Goal: Information Seeking & Learning: Learn about a topic

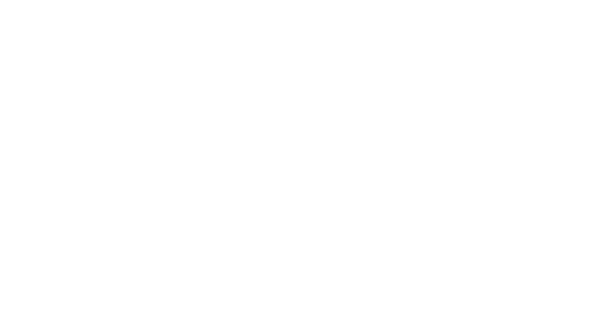
select select "Song"
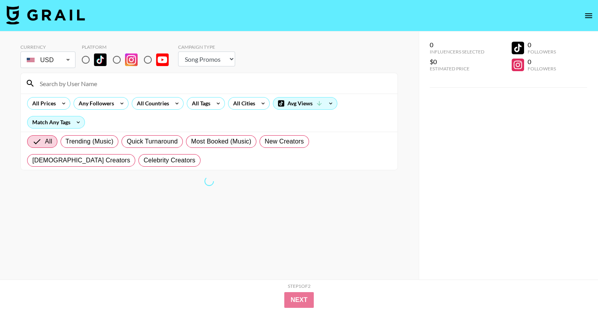
click at [86, 59] on input "radio" at bounding box center [85, 60] width 17 height 17
radio input "true"
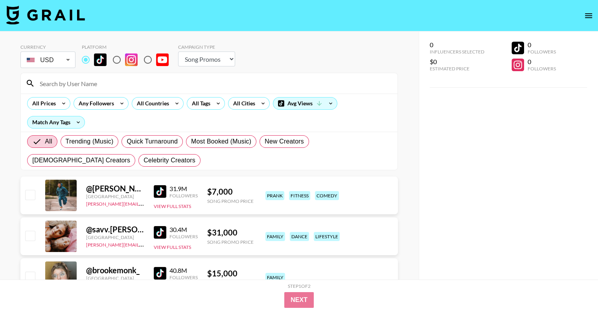
drag, startPoint x: 114, startPoint y: 63, endPoint x: 131, endPoint y: 67, distance: 17.2
click at [114, 62] on input "radio" at bounding box center [117, 60] width 17 height 17
radio input "true"
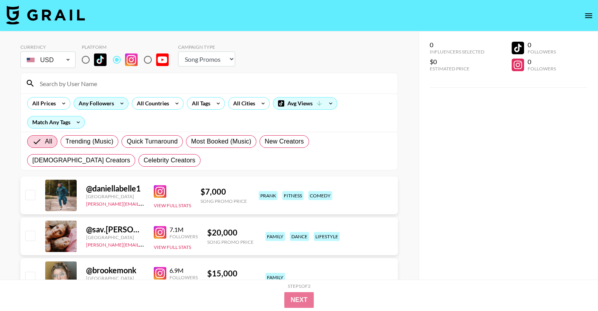
click at [104, 105] on div "Any Followers" at bounding box center [95, 104] width 42 height 12
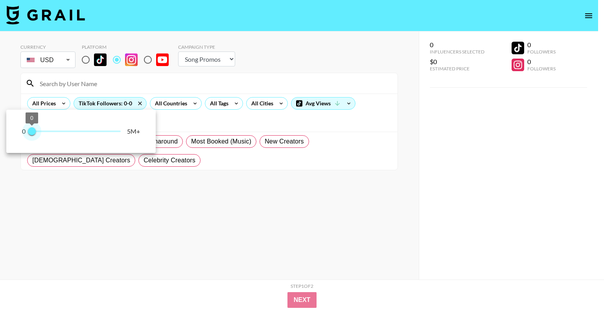
type input "100000"
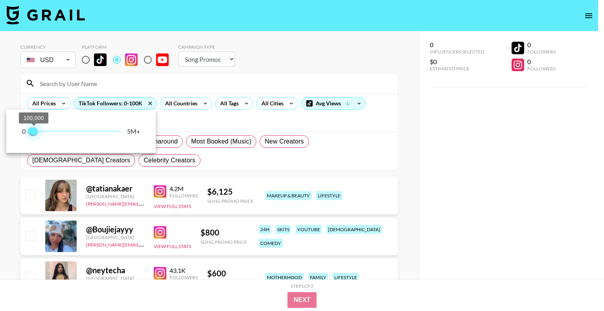
drag, startPoint x: 122, startPoint y: 133, endPoint x: 33, endPoint y: 132, distance: 88.1
click at [33, 132] on span "100,000" at bounding box center [34, 131] width 8 height 8
click at [186, 90] on div at bounding box center [302, 155] width 604 height 311
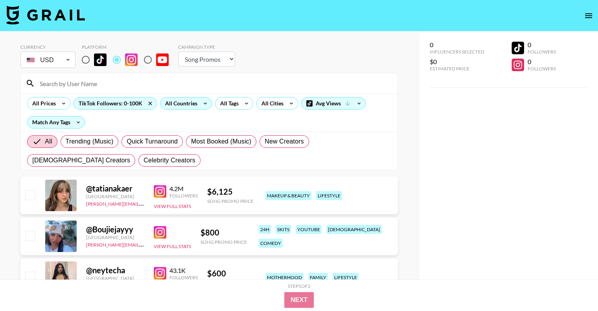
click at [190, 107] on div "All Countries" at bounding box center [179, 104] width 39 height 12
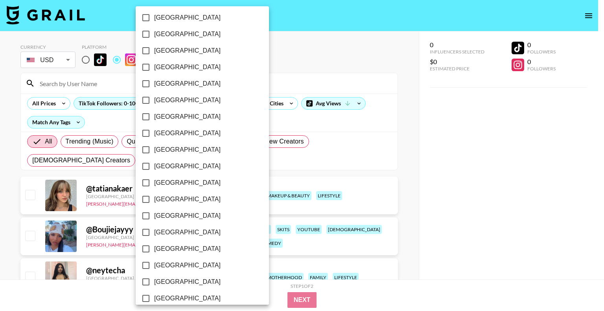
scroll to position [606, 0]
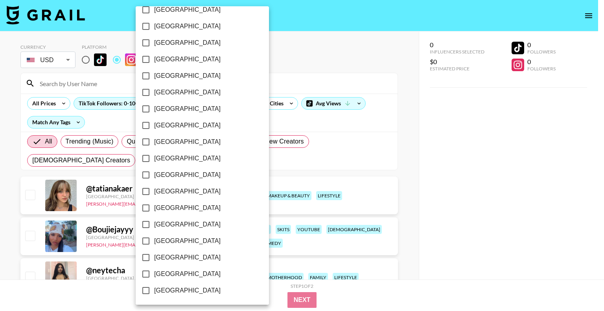
click at [170, 273] on span "[GEOGRAPHIC_DATA]" at bounding box center [187, 273] width 66 height 9
click at [154, 273] on input "[GEOGRAPHIC_DATA]" at bounding box center [146, 274] width 17 height 17
checkbox input "true"
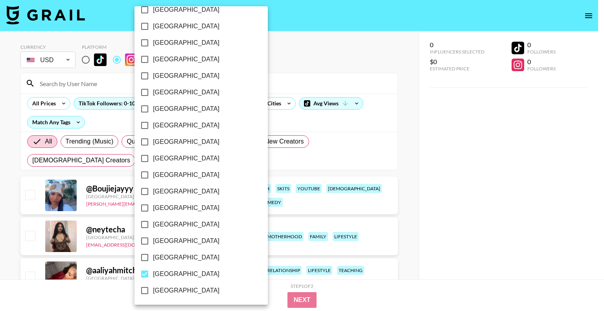
click at [291, 67] on div at bounding box center [302, 155] width 604 height 311
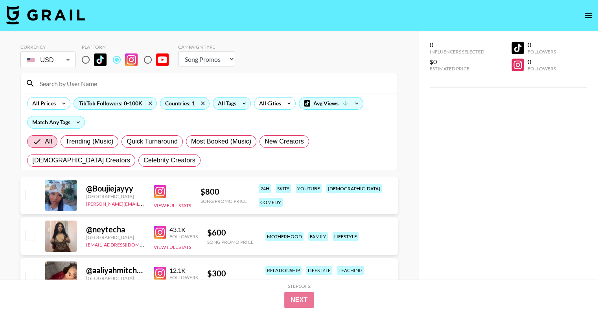
click at [236, 105] on div "All Tags" at bounding box center [225, 104] width 25 height 12
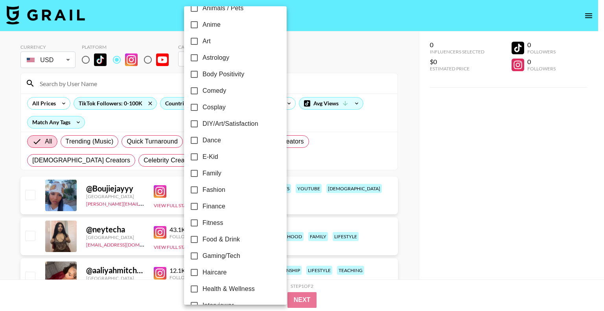
scroll to position [118, 0]
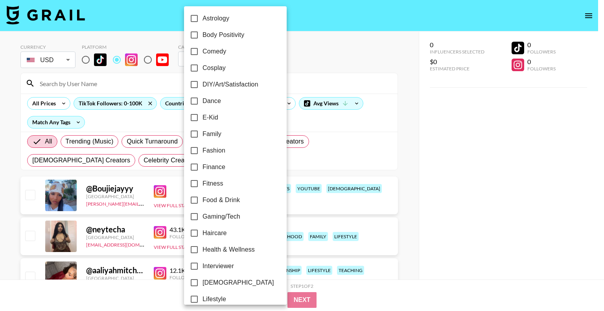
click at [206, 151] on span "Fashion" at bounding box center [214, 150] width 23 height 9
click at [203, 151] on input "Fashion" at bounding box center [194, 150] width 17 height 17
checkbox input "true"
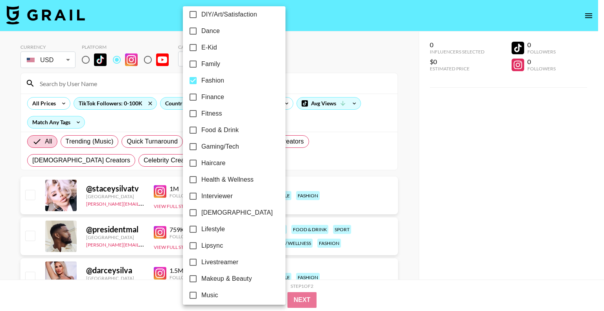
scroll to position [197, 0]
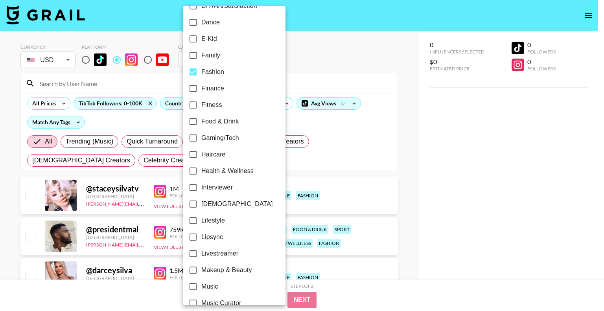
click at [212, 225] on span "Lifestyle" at bounding box center [213, 220] width 24 height 9
click at [201, 225] on input "Lifestyle" at bounding box center [193, 220] width 17 height 17
checkbox input "true"
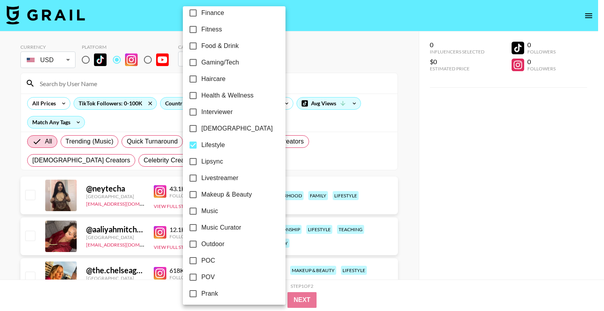
scroll to position [275, 0]
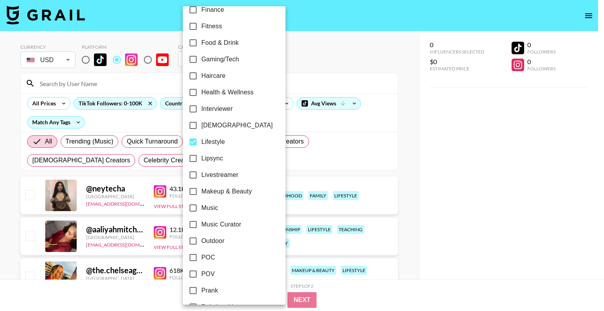
click at [206, 193] on span "Makeup & Beauty" at bounding box center [226, 191] width 51 height 9
click at [201, 193] on input "Makeup & Beauty" at bounding box center [193, 191] width 17 height 17
checkbox input "true"
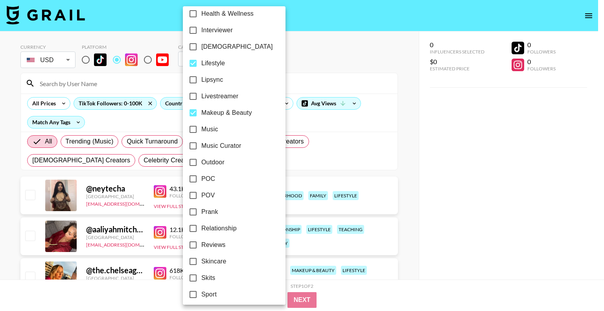
scroll to position [433, 0]
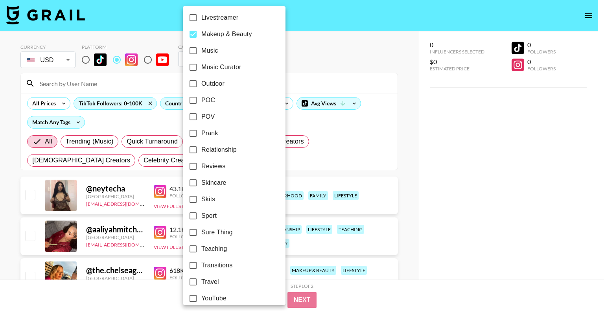
click at [213, 185] on span "Skincare" at bounding box center [213, 182] width 25 height 9
click at [201, 185] on input "Skincare" at bounding box center [193, 183] width 17 height 17
checkbox input "true"
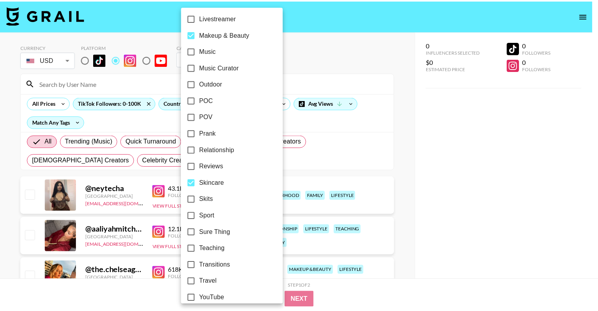
scroll to position [440, 0]
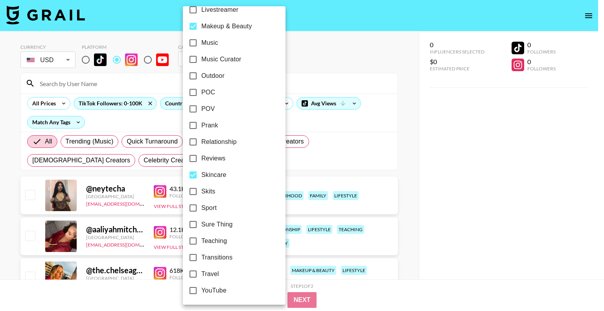
click at [322, 69] on div at bounding box center [302, 155] width 604 height 311
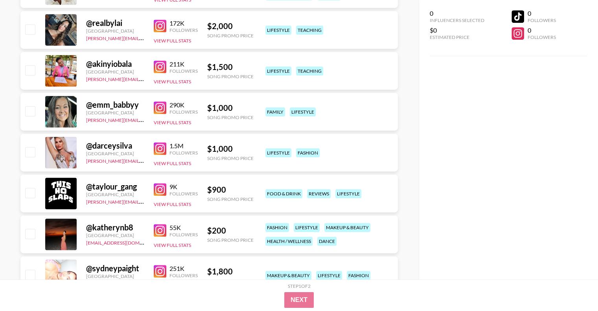
scroll to position [472, 0]
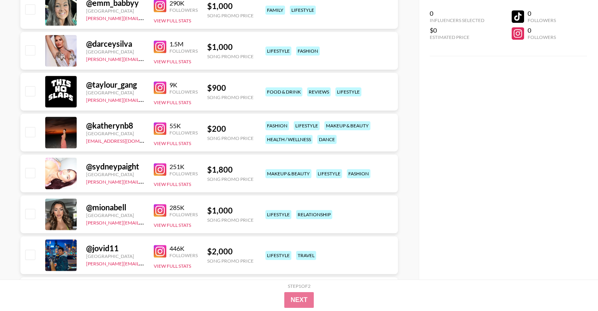
click at [116, 122] on div "@ katherynb8" at bounding box center [115, 126] width 58 height 10
click at [176, 145] on button "View Full Stats" at bounding box center [172, 143] width 37 height 6
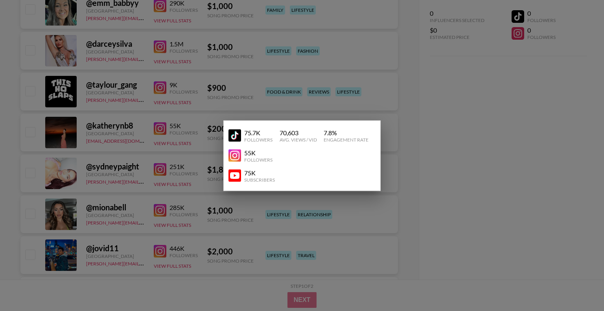
click at [105, 126] on div at bounding box center [302, 155] width 604 height 311
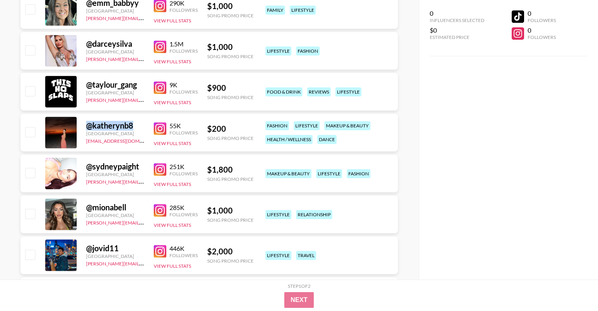
drag, startPoint x: 88, startPoint y: 124, endPoint x: 137, endPoint y: 127, distance: 48.8
click at [137, 127] on div "@ katherynb8" at bounding box center [115, 126] width 58 height 10
copy div "@ katherynb8"
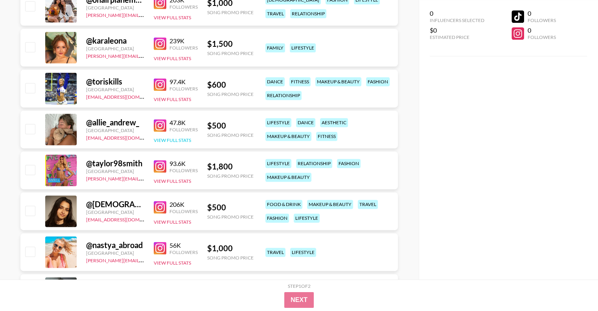
scroll to position [1062, 0]
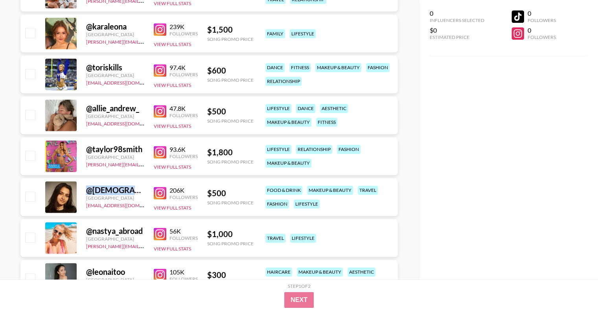
drag, startPoint x: 127, startPoint y: 187, endPoint x: 86, endPoint y: 193, distance: 40.9
click at [86, 193] on div "@ sufi.sun" at bounding box center [115, 190] width 58 height 10
copy div "@ sufi.sun"
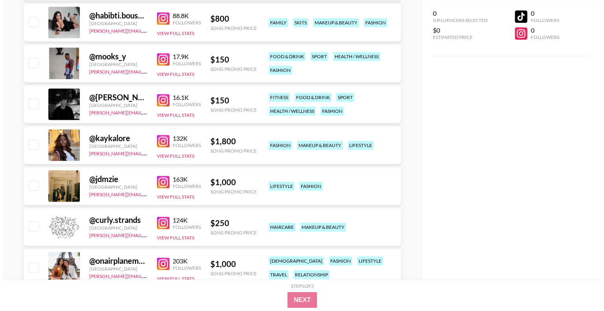
scroll to position [0, 0]
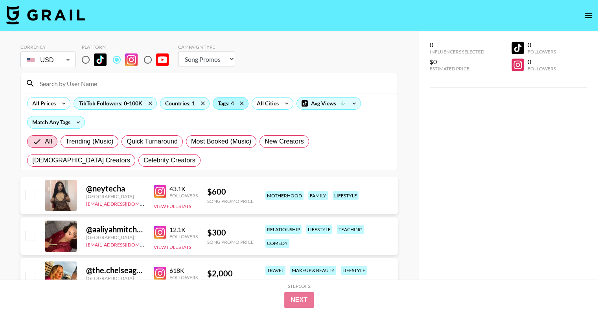
click at [230, 105] on div "Tags: 4" at bounding box center [230, 104] width 35 height 12
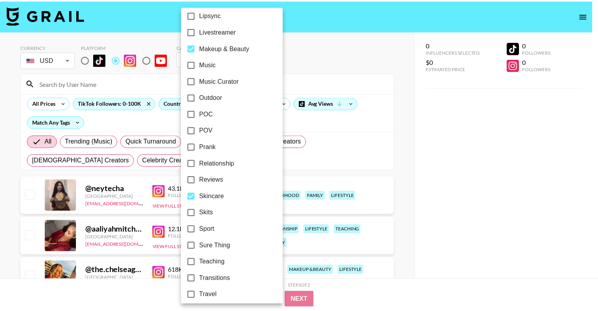
scroll to position [440, 0]
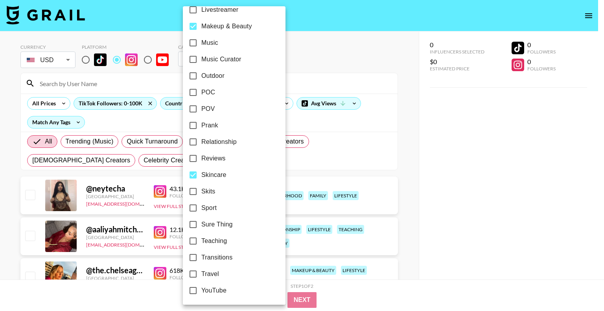
click at [450, 190] on div at bounding box center [302, 155] width 604 height 311
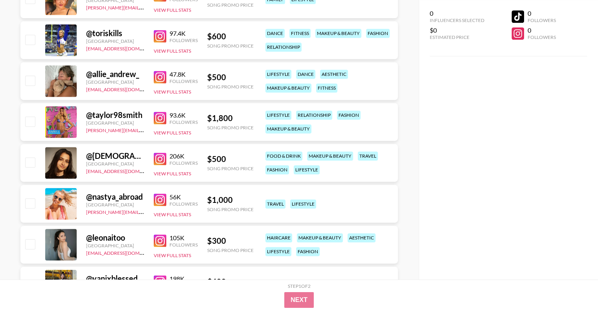
scroll to position [1258, 0]
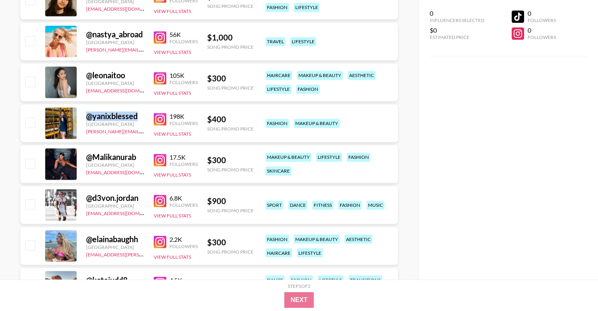
drag, startPoint x: 141, startPoint y: 114, endPoint x: 87, endPoint y: 120, distance: 54.5
click at [87, 120] on div "@ yanixblessed" at bounding box center [115, 116] width 58 height 10
copy div "@ yanixblessed"
drag, startPoint x: 138, startPoint y: 155, endPoint x: 84, endPoint y: 158, distance: 54.0
click at [84, 158] on div "@ Malikanurab [GEOGRAPHIC_DATA] [EMAIL_ADDRESS][DOMAIN_NAME] 17.5K Followers Vi…" at bounding box center [208, 164] width 377 height 38
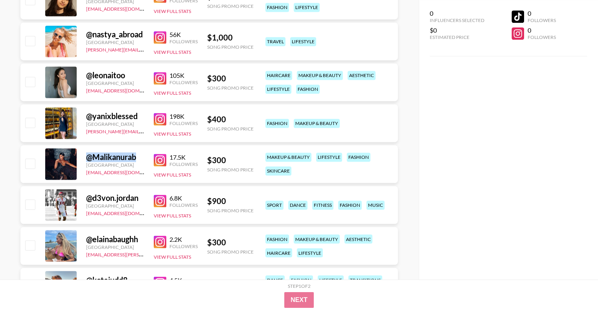
copy div "@ Malikanurab"
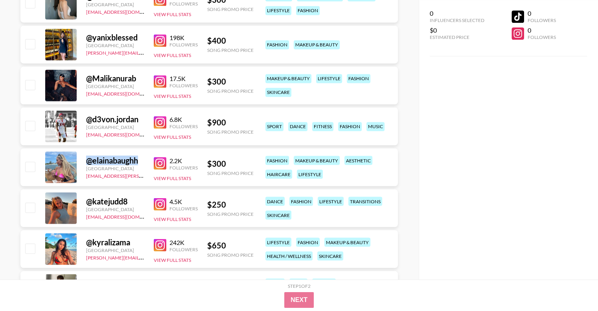
drag, startPoint x: 87, startPoint y: 158, endPoint x: 140, endPoint y: 158, distance: 52.3
click at [138, 158] on div "@ elainabaughh" at bounding box center [115, 160] width 58 height 10
copy div "@ elainabaughh"
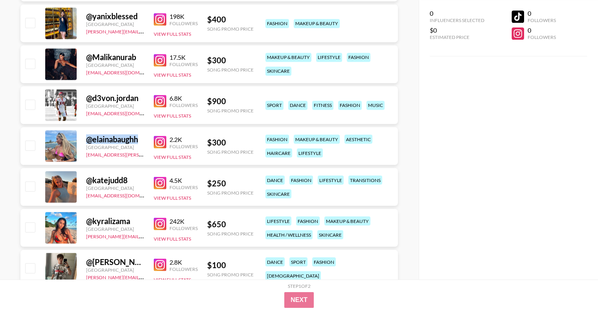
scroll to position [1416, 0]
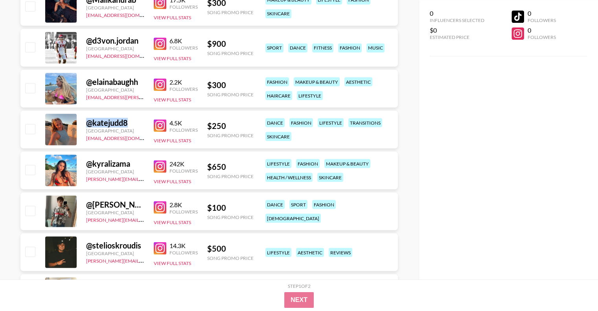
drag, startPoint x: 129, startPoint y: 125, endPoint x: 88, endPoint y: 120, distance: 40.8
click at [88, 120] on div "@ katejudd8" at bounding box center [115, 123] width 58 height 10
copy div "@ katejudd8"
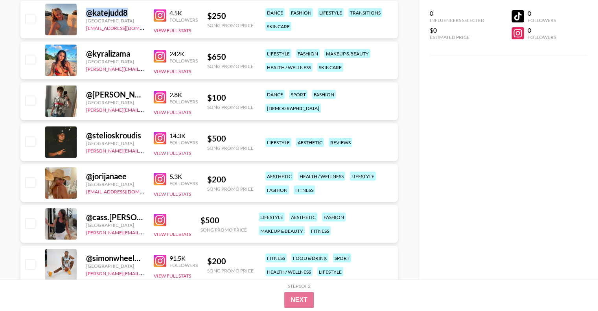
scroll to position [1534, 0]
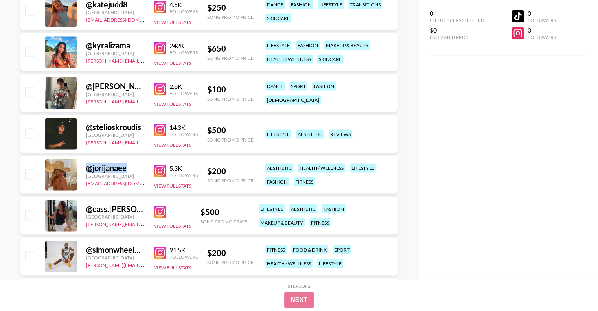
drag, startPoint x: 126, startPoint y: 167, endPoint x: 85, endPoint y: 172, distance: 41.3
click at [85, 172] on div "@ jorijanaee [GEOGRAPHIC_DATA] [PERSON_NAME][EMAIL_ADDRESS][DOMAIN_NAME] 5.3K F…" at bounding box center [208, 175] width 377 height 38
copy div "@ jorijanaee"
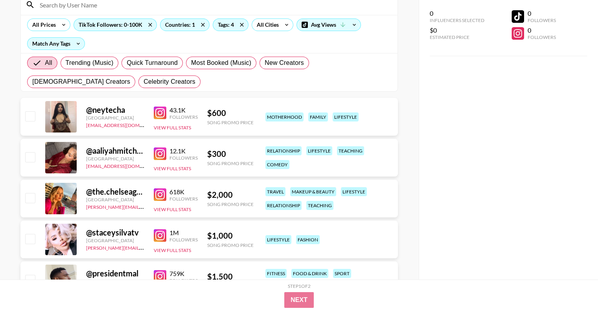
scroll to position [0, 0]
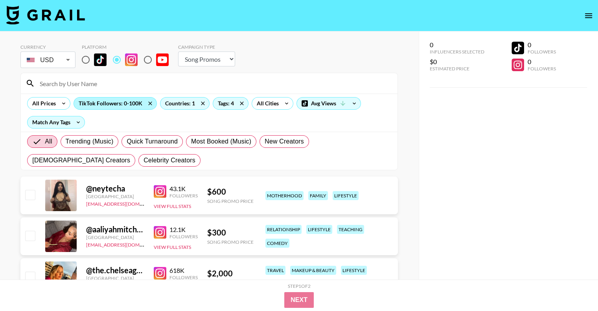
click at [131, 102] on div "TikTok Followers: 0-100K" at bounding box center [115, 104] width 83 height 12
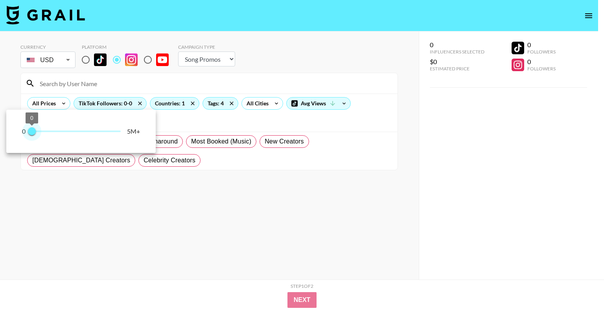
type input "100000"
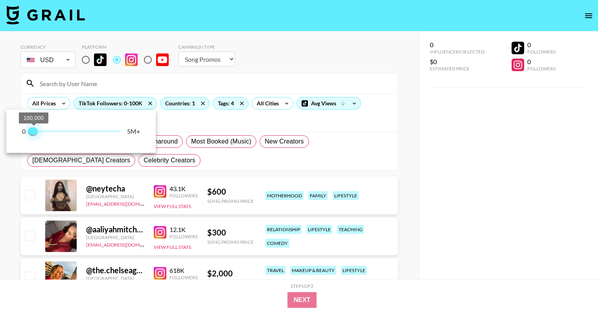
click at [33, 130] on span "100,000" at bounding box center [34, 131] width 8 height 8
click at [318, 72] on div at bounding box center [302, 155] width 604 height 311
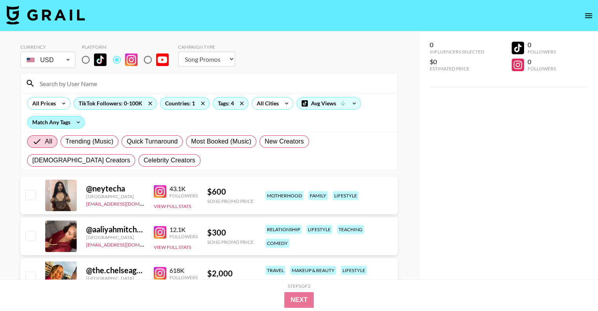
click at [70, 122] on div "Match Any Tags" at bounding box center [56, 122] width 57 height 12
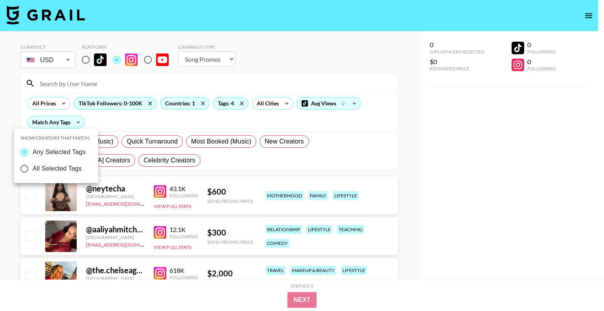
click at [48, 171] on span "All Selected Tags" at bounding box center [57, 168] width 49 height 9
click at [33, 171] on input "All Selected Tags" at bounding box center [24, 168] width 17 height 17
radio input "true"
radio input "false"
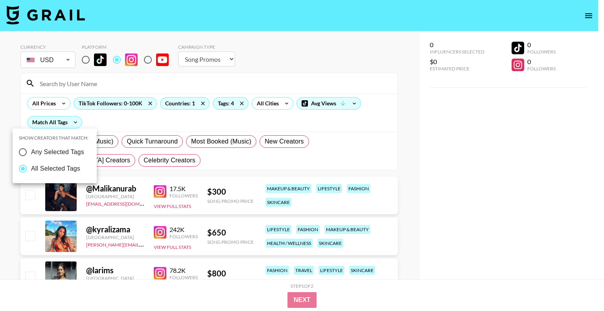
click at [390, 81] on div at bounding box center [302, 155] width 604 height 311
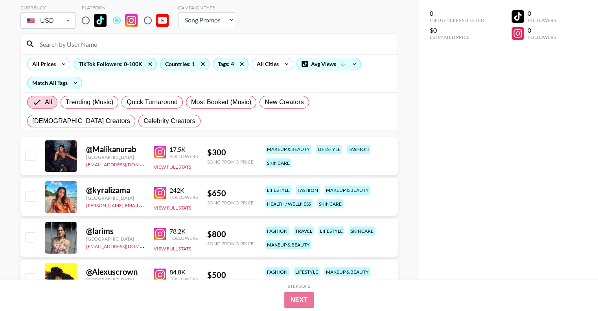
scroll to position [79, 0]
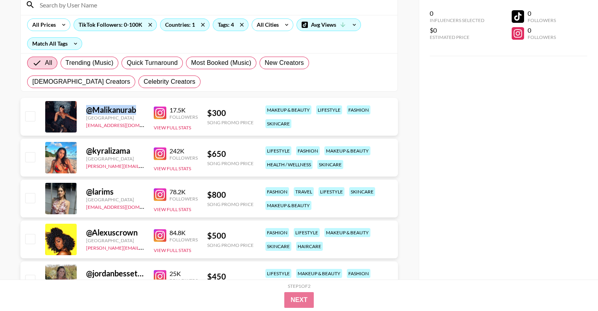
drag, startPoint x: 138, startPoint y: 109, endPoint x: 86, endPoint y: 111, distance: 52.4
click at [86, 111] on div "@ Malikanurab [GEOGRAPHIC_DATA] [EMAIL_ADDRESS][DOMAIN_NAME] 17.5K Followers Vi…" at bounding box center [208, 117] width 377 height 38
copy div "@ Malikanurab"
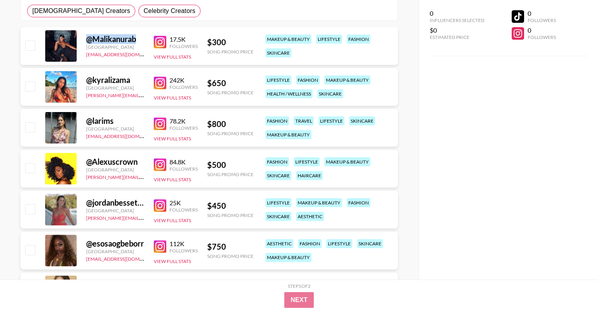
scroll to position [197, 0]
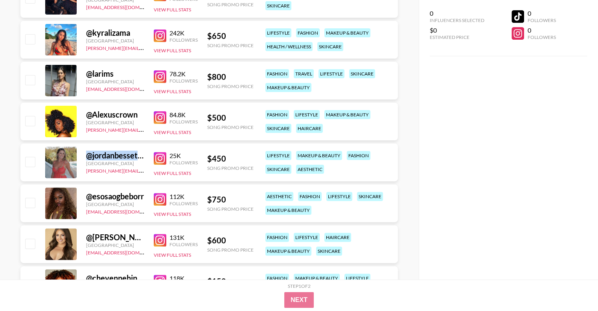
drag, startPoint x: 88, startPoint y: 154, endPoint x: 138, endPoint y: 152, distance: 50.8
click at [138, 152] on div "@ jordanbessette" at bounding box center [115, 156] width 58 height 10
copy div "@ jordanbesset"
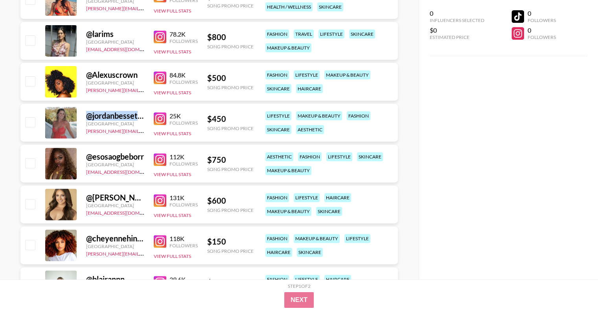
scroll to position [315, 0]
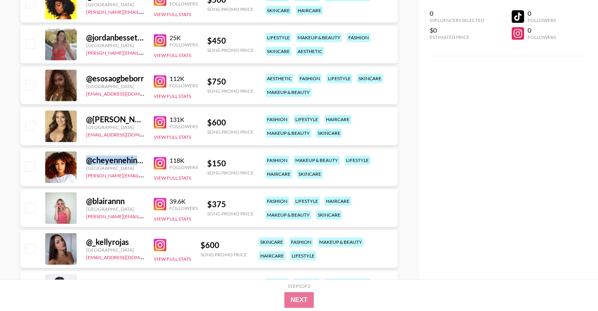
drag, startPoint x: 87, startPoint y: 160, endPoint x: 141, endPoint y: 162, distance: 54.7
click at [141, 162] on div "@ cheyennehinojosa" at bounding box center [115, 160] width 58 height 10
copy div "@ cheyennehino"
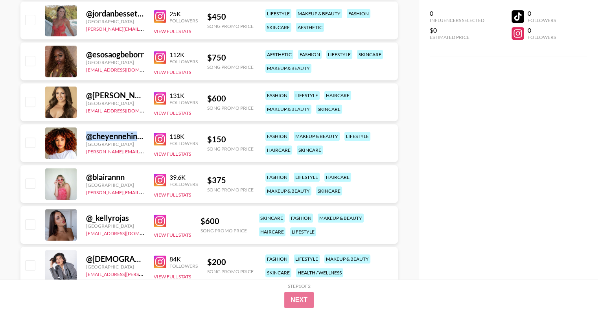
scroll to position [365, 0]
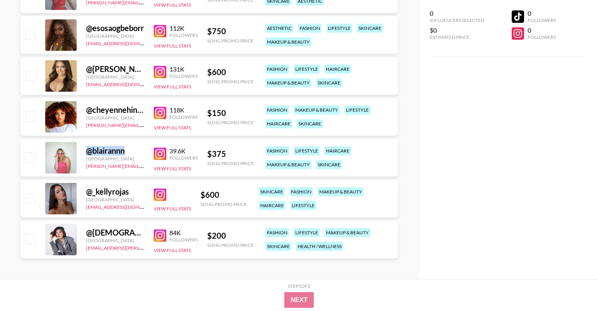
drag, startPoint x: 87, startPoint y: 149, endPoint x: 130, endPoint y: 151, distance: 42.9
click at [130, 151] on div "@ blairannn" at bounding box center [115, 151] width 58 height 10
drag, startPoint x: 87, startPoint y: 190, endPoint x: 135, endPoint y: 192, distance: 48.4
click at [135, 192] on div "@ _kellyrojas" at bounding box center [115, 192] width 58 height 10
drag, startPoint x: 88, startPoint y: 231, endPoint x: 131, endPoint y: 227, distance: 43.0
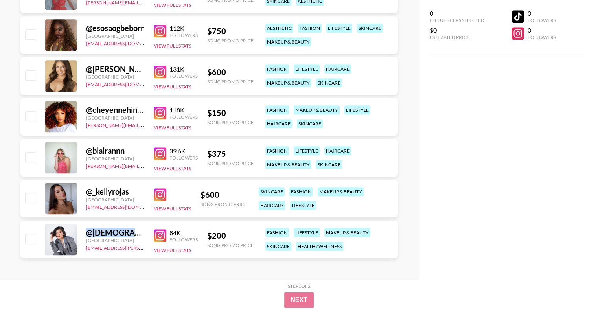
click at [131, 228] on div "@ chrsfranz" at bounding box center [115, 233] width 58 height 10
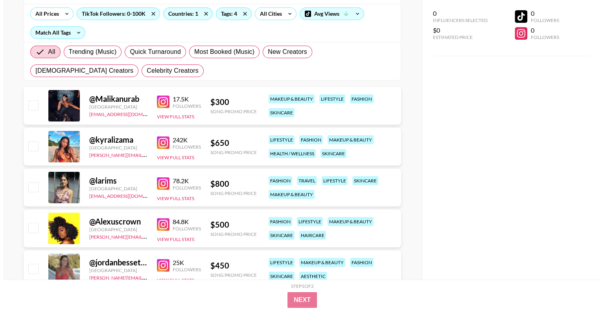
scroll to position [0, 0]
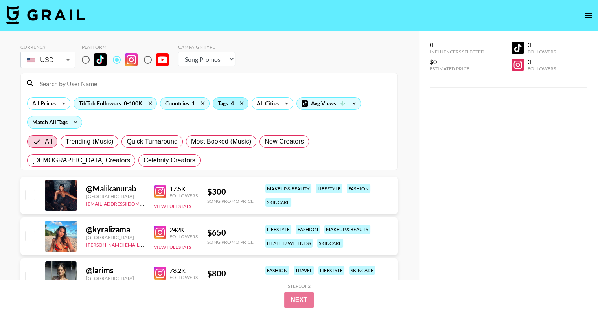
click at [224, 104] on div "Tags: 4" at bounding box center [230, 104] width 35 height 12
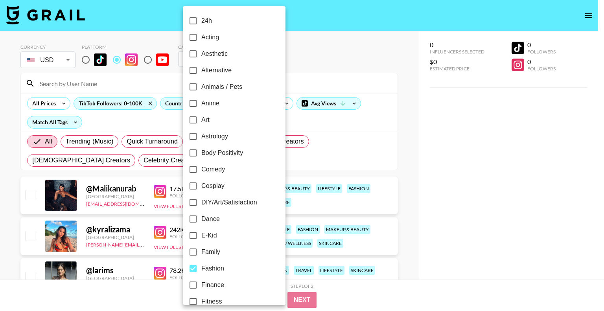
scroll to position [275, 0]
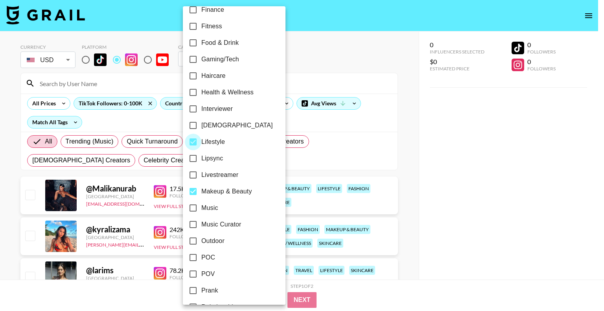
click at [193, 142] on input "Lifestyle" at bounding box center [193, 142] width 17 height 17
checkbox input "false"
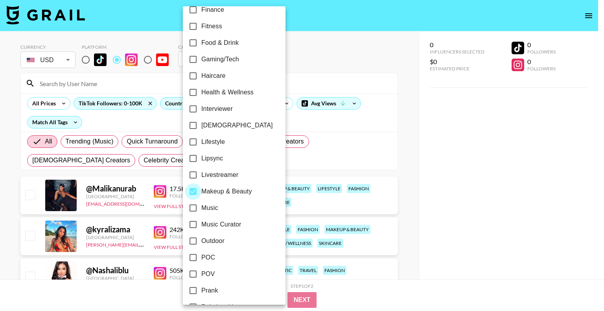
click at [194, 191] on input "Makeup & Beauty" at bounding box center [193, 191] width 17 height 17
checkbox input "false"
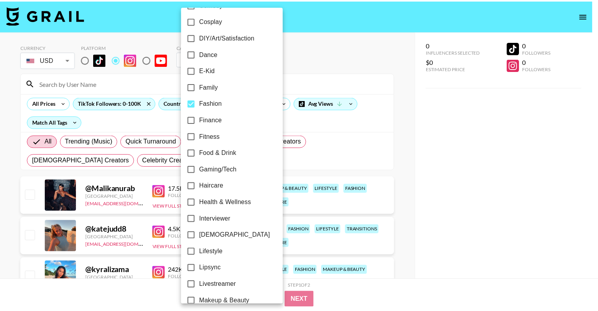
scroll to position [0, 0]
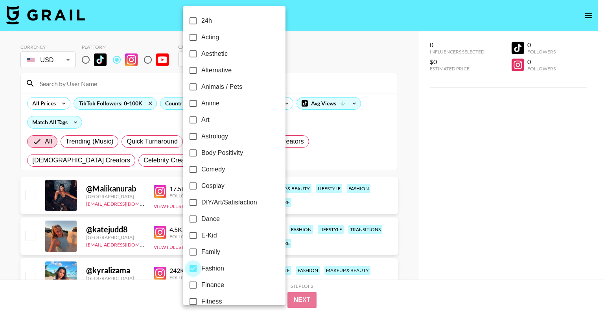
click at [195, 267] on input "Fashion" at bounding box center [193, 268] width 17 height 17
checkbox input "false"
click at [368, 79] on div at bounding box center [302, 155] width 604 height 311
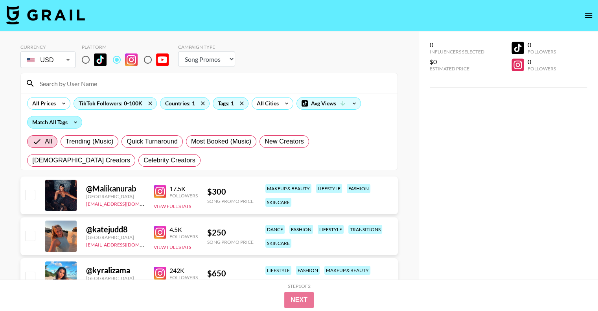
click at [53, 121] on div "Match All Tags" at bounding box center [55, 122] width 54 height 12
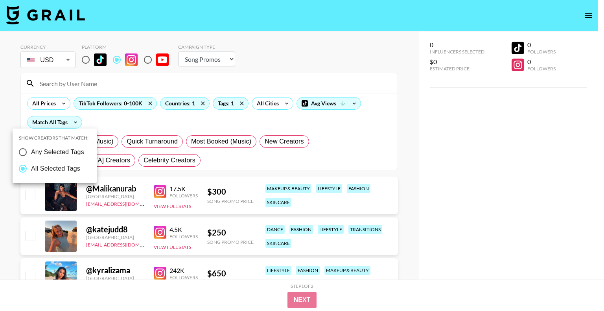
click at [48, 172] on span "All Selected Tags" at bounding box center [55, 168] width 49 height 9
click at [31, 172] on input "All Selected Tags" at bounding box center [23, 168] width 17 height 17
click at [48, 152] on span "Any Selected Tags" at bounding box center [57, 151] width 53 height 9
click at [31, 152] on input "Any Selected Tags" at bounding box center [23, 152] width 17 height 17
radio input "true"
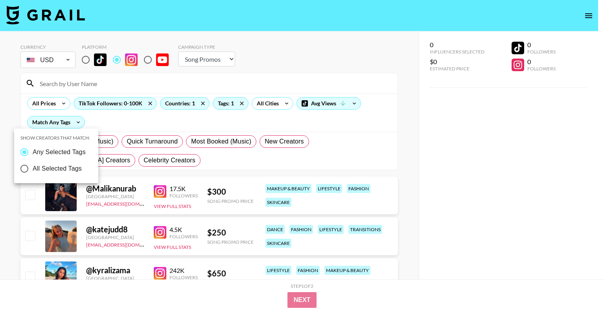
click at [43, 169] on span "All Selected Tags" at bounding box center [57, 168] width 49 height 9
click at [33, 169] on input "All Selected Tags" at bounding box center [24, 168] width 17 height 17
radio input "true"
radio input "false"
click at [289, 73] on div at bounding box center [302, 155] width 604 height 311
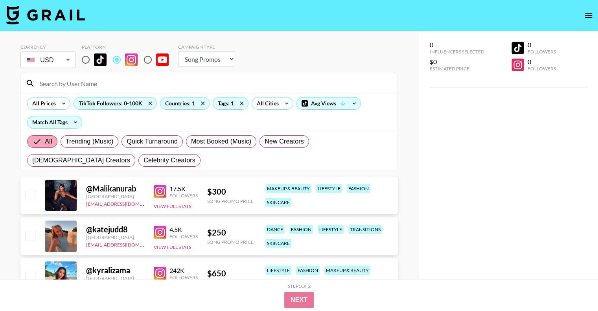
click at [42, 142] on input "All" at bounding box center [38, 141] width 13 height 9
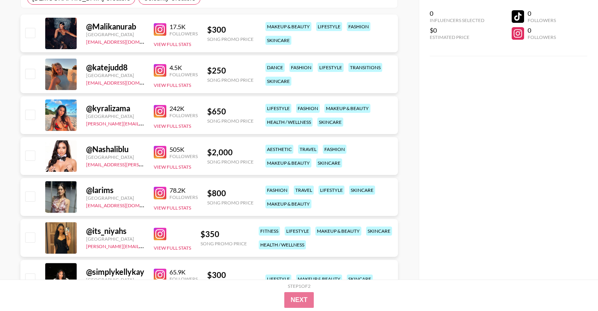
scroll to position [236, 0]
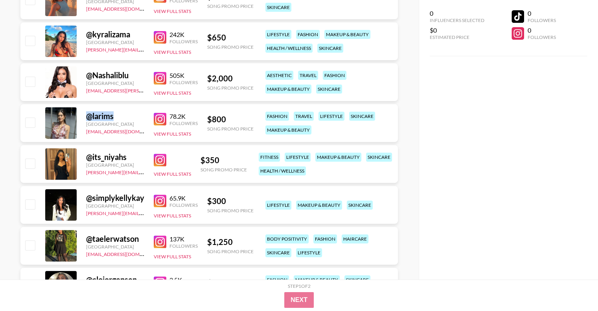
drag, startPoint x: 100, startPoint y: 115, endPoint x: 80, endPoint y: 116, distance: 19.7
click at [80, 116] on div "@ larims [GEOGRAPHIC_DATA] [EMAIL_ADDRESS][DOMAIN_NAME] 78.2K Followers View Fu…" at bounding box center [208, 123] width 377 height 38
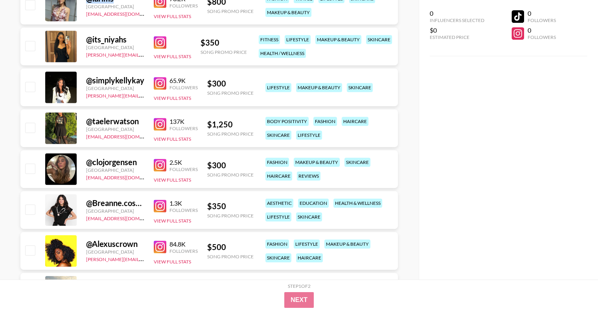
scroll to position [354, 0]
drag, startPoint x: 138, startPoint y: 163, endPoint x: 87, endPoint y: 166, distance: 51.2
click at [87, 166] on div "@ clojorgensen" at bounding box center [115, 162] width 58 height 10
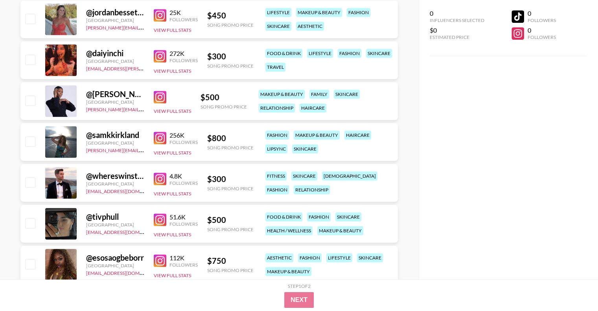
scroll to position [747, 0]
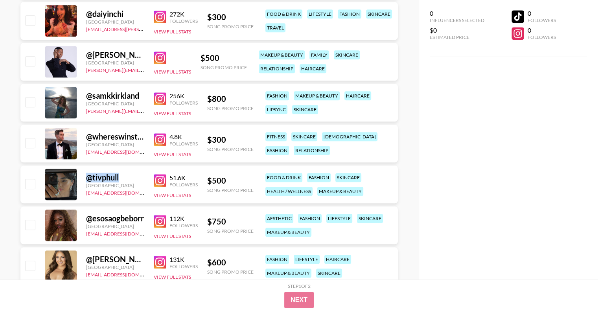
drag, startPoint x: 127, startPoint y: 180, endPoint x: 85, endPoint y: 178, distance: 42.1
click at [85, 178] on div "@ tivphull [GEOGRAPHIC_DATA] [EMAIL_ADDRESS][DOMAIN_NAME] 51.6K Followers View …" at bounding box center [208, 185] width 377 height 38
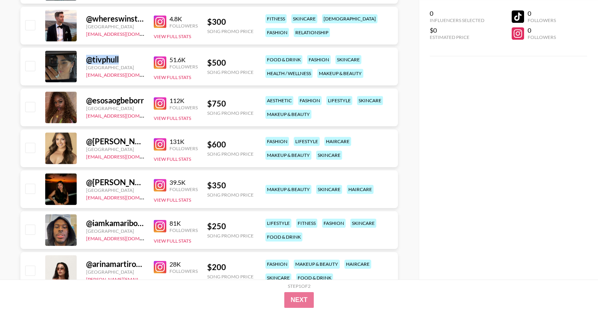
scroll to position [944, 0]
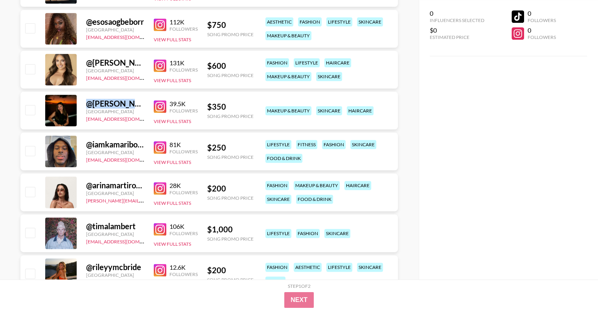
drag, startPoint x: 89, startPoint y: 103, endPoint x: 141, endPoint y: 101, distance: 51.9
click at [141, 101] on div "@ [PERSON_NAME].alexandria_" at bounding box center [115, 104] width 58 height 10
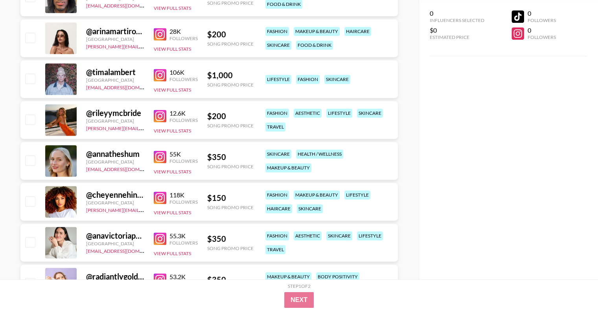
scroll to position [1101, 0]
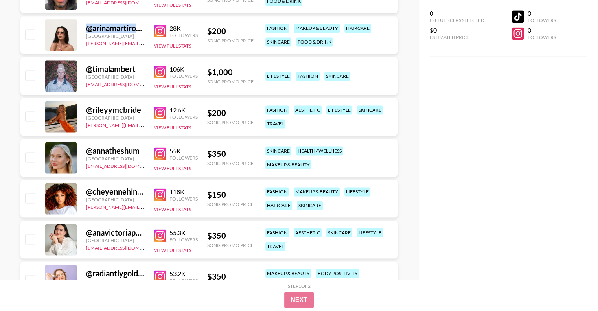
drag, startPoint x: 89, startPoint y: 25, endPoint x: 138, endPoint y: 28, distance: 49.6
click at [138, 28] on div "@ arinamartirosyan" at bounding box center [115, 28] width 58 height 10
drag, startPoint x: 87, startPoint y: 109, endPoint x: 142, endPoint y: 107, distance: 55.1
click at [142, 107] on div "@ rileyymcbride" at bounding box center [115, 110] width 58 height 10
drag, startPoint x: 85, startPoint y: 149, endPoint x: 140, endPoint y: 157, distance: 56.0
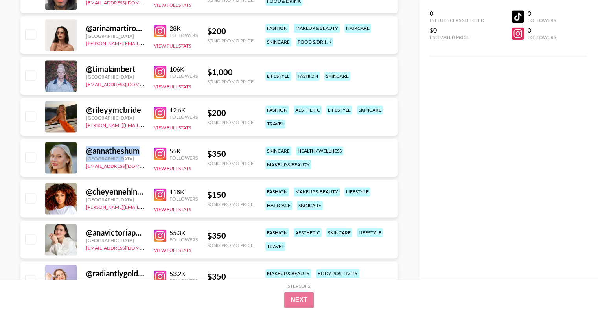
click at [140, 157] on div "@ annatheshum [GEOGRAPHIC_DATA] [EMAIL_ADDRESS][DOMAIN_NAME] 55K Followers View…" at bounding box center [208, 158] width 377 height 38
click at [146, 148] on div "@ annatheshum [GEOGRAPHIC_DATA] [EMAIL_ADDRESS][DOMAIN_NAME] 55K Followers View…" at bounding box center [208, 158] width 377 height 38
drag, startPoint x: 146, startPoint y: 149, endPoint x: 88, endPoint y: 151, distance: 58.2
click at [88, 151] on div "@ annatheshum [GEOGRAPHIC_DATA] [EMAIL_ADDRESS][DOMAIN_NAME] 55K Followers View…" at bounding box center [208, 158] width 377 height 38
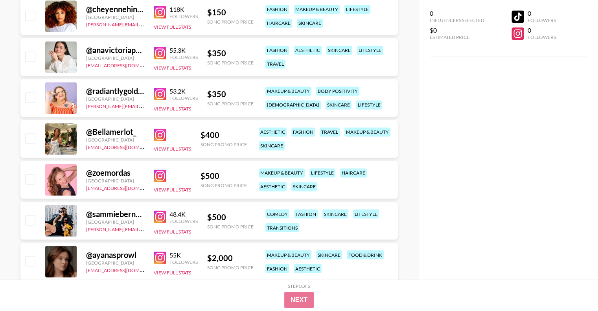
scroll to position [1298, 0]
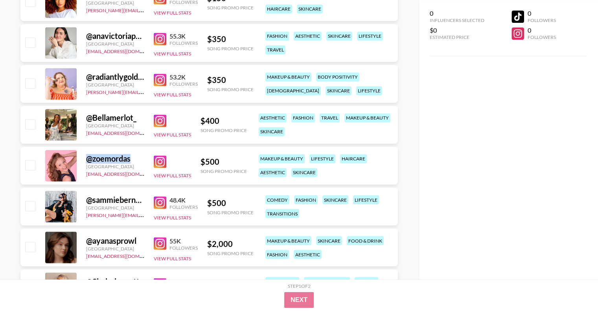
drag, startPoint x: 121, startPoint y: 160, endPoint x: 88, endPoint y: 160, distance: 33.0
click at [88, 160] on div "@ zoemordas" at bounding box center [115, 159] width 58 height 10
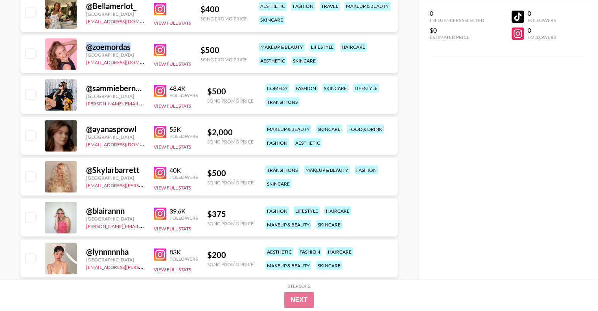
scroll to position [1494, 0]
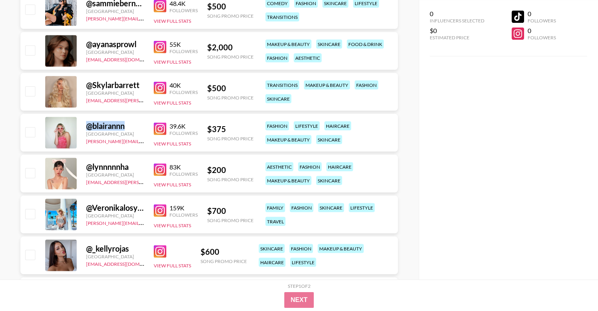
drag, startPoint x: 135, startPoint y: 125, endPoint x: 87, endPoint y: 123, distance: 48.4
click at [87, 123] on div "@ blairannn" at bounding box center [115, 126] width 58 height 10
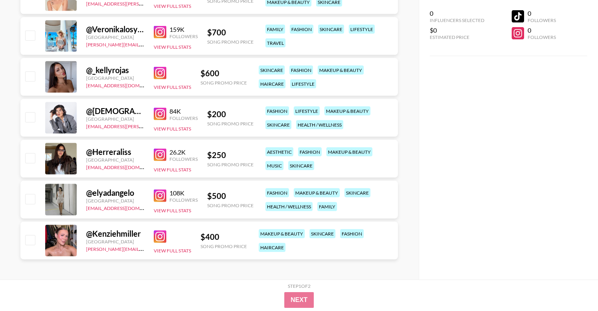
scroll to position [1674, 0]
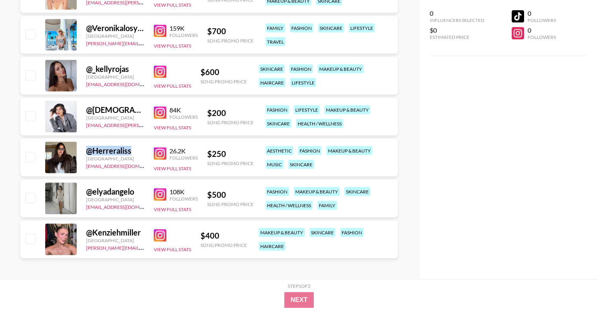
drag, startPoint x: 102, startPoint y: 149, endPoint x: 83, endPoint y: 151, distance: 19.3
click at [83, 151] on div "@ Herreraliss [GEOGRAPHIC_DATA] [EMAIL_ADDRESS][DOMAIN_NAME] 26.2K Followers Vi…" at bounding box center [208, 158] width 377 height 38
drag, startPoint x: 138, startPoint y: 190, endPoint x: 88, endPoint y: 192, distance: 50.4
click at [88, 192] on div "@ elyadangelo" at bounding box center [115, 192] width 58 height 10
drag, startPoint x: 143, startPoint y: 228, endPoint x: 86, endPoint y: 232, distance: 57.6
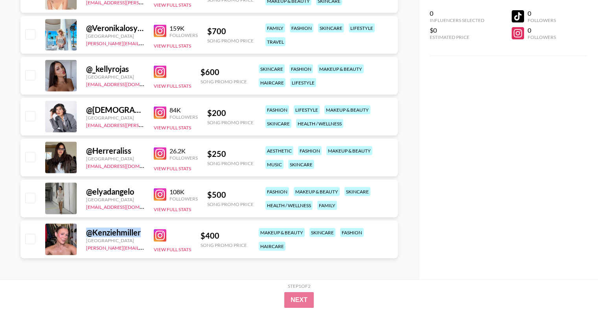
click at [86, 232] on div "@ Kenziehmiller [GEOGRAPHIC_DATA] [PERSON_NAME][EMAIL_ADDRESS][DOMAIN_NAME] Vie…" at bounding box center [208, 240] width 377 height 38
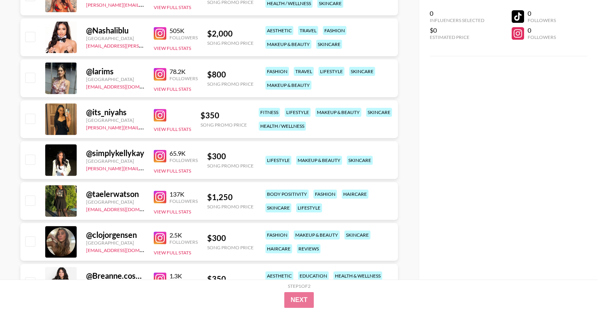
scroll to position [0, 0]
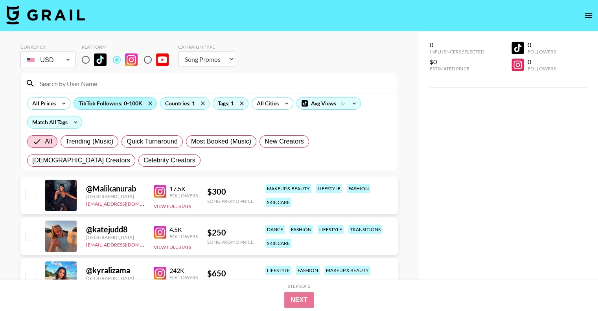
click at [129, 103] on div "TikTok Followers: 0-100K" at bounding box center [115, 104] width 83 height 12
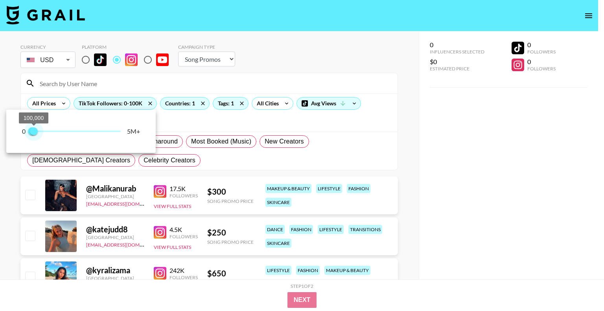
type input "0"
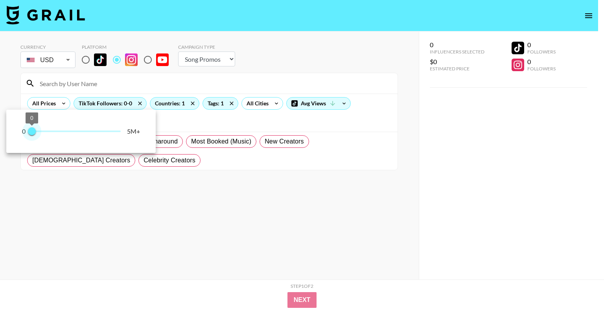
drag, startPoint x: 35, startPoint y: 133, endPoint x: 17, endPoint y: 127, distance: 18.8
click at [32, 130] on span "0 0" at bounding box center [76, 131] width 89 height 12
click at [306, 66] on div at bounding box center [302, 155] width 604 height 311
